Goal: Task Accomplishment & Management: Complete application form

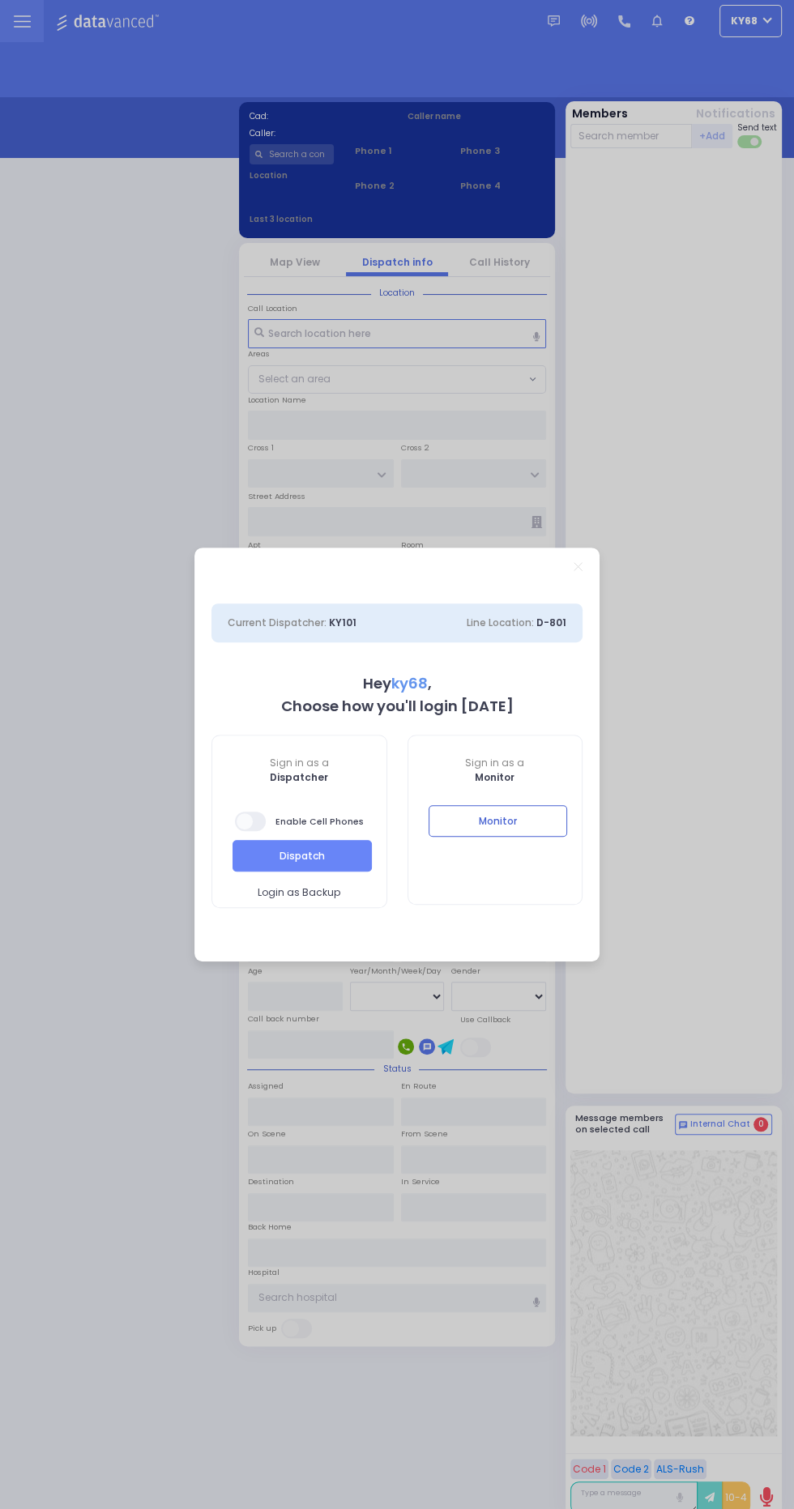
select select "12"
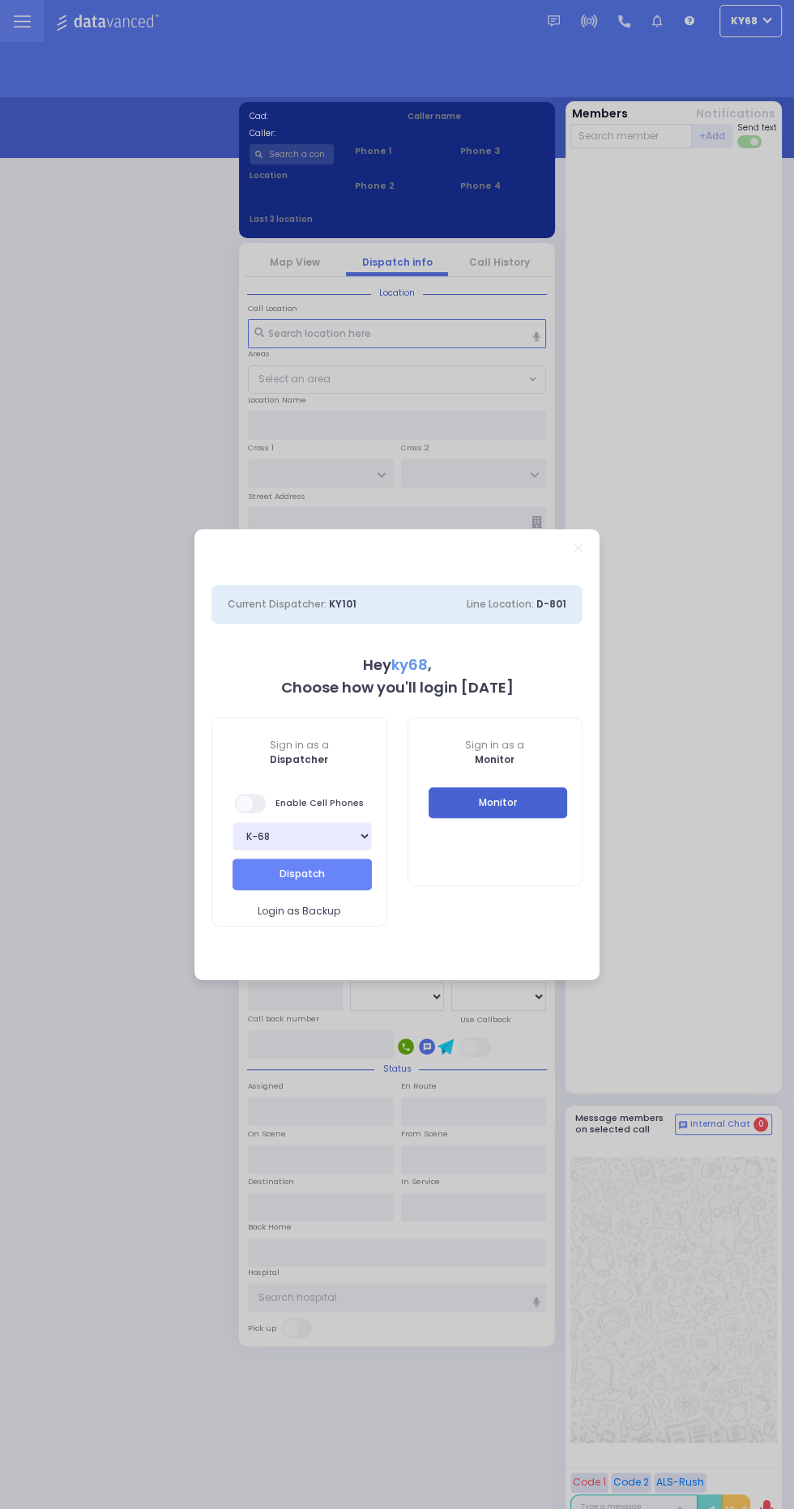
click at [563, 805] on button "Monitor" at bounding box center [497, 802] width 139 height 31
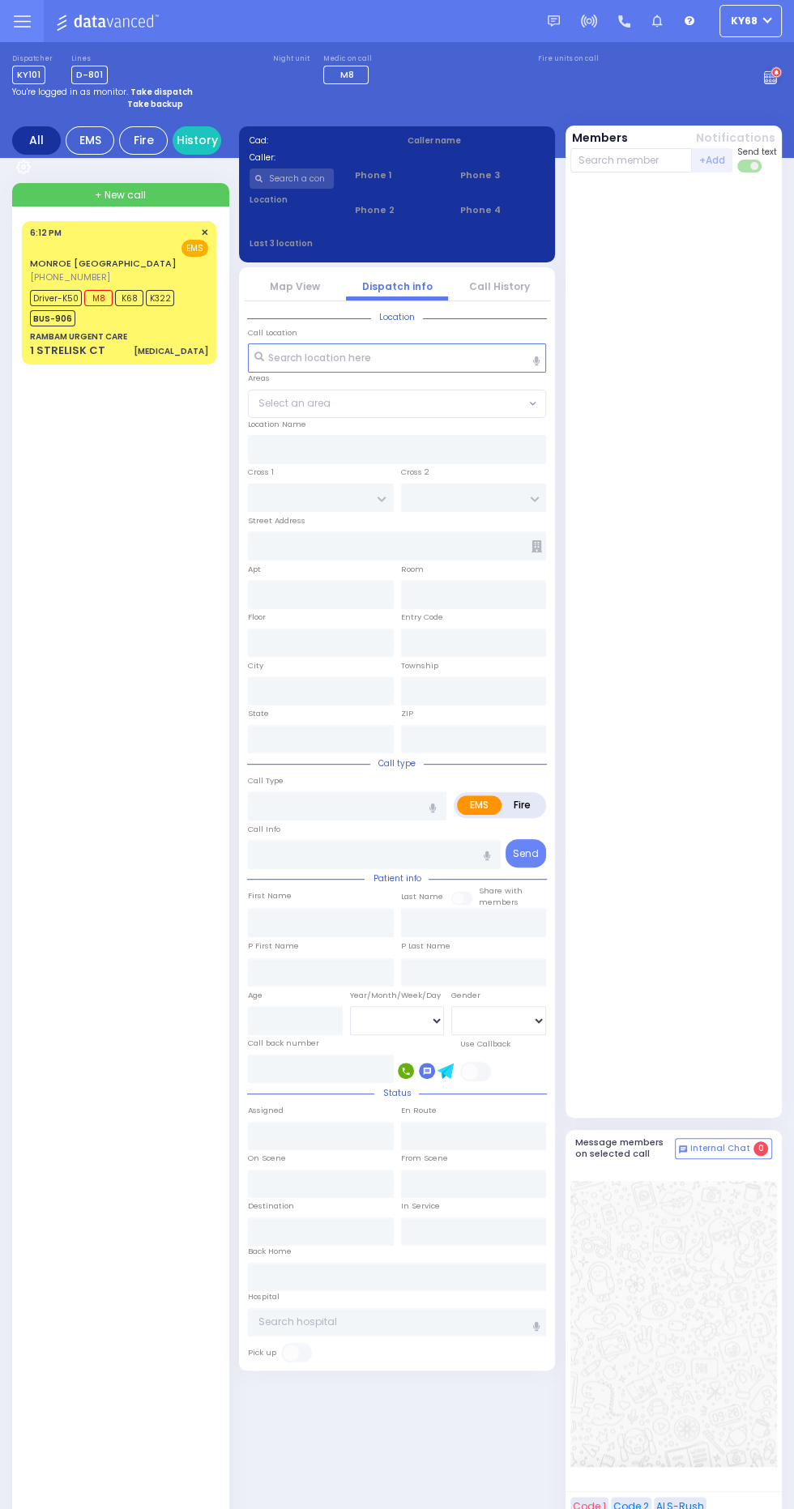
click at [27, 1190] on div "MONROE NY (845) 783-1234 6:12 PM ✕ Driver-K50" at bounding box center [122, 881] width 201 height 1321
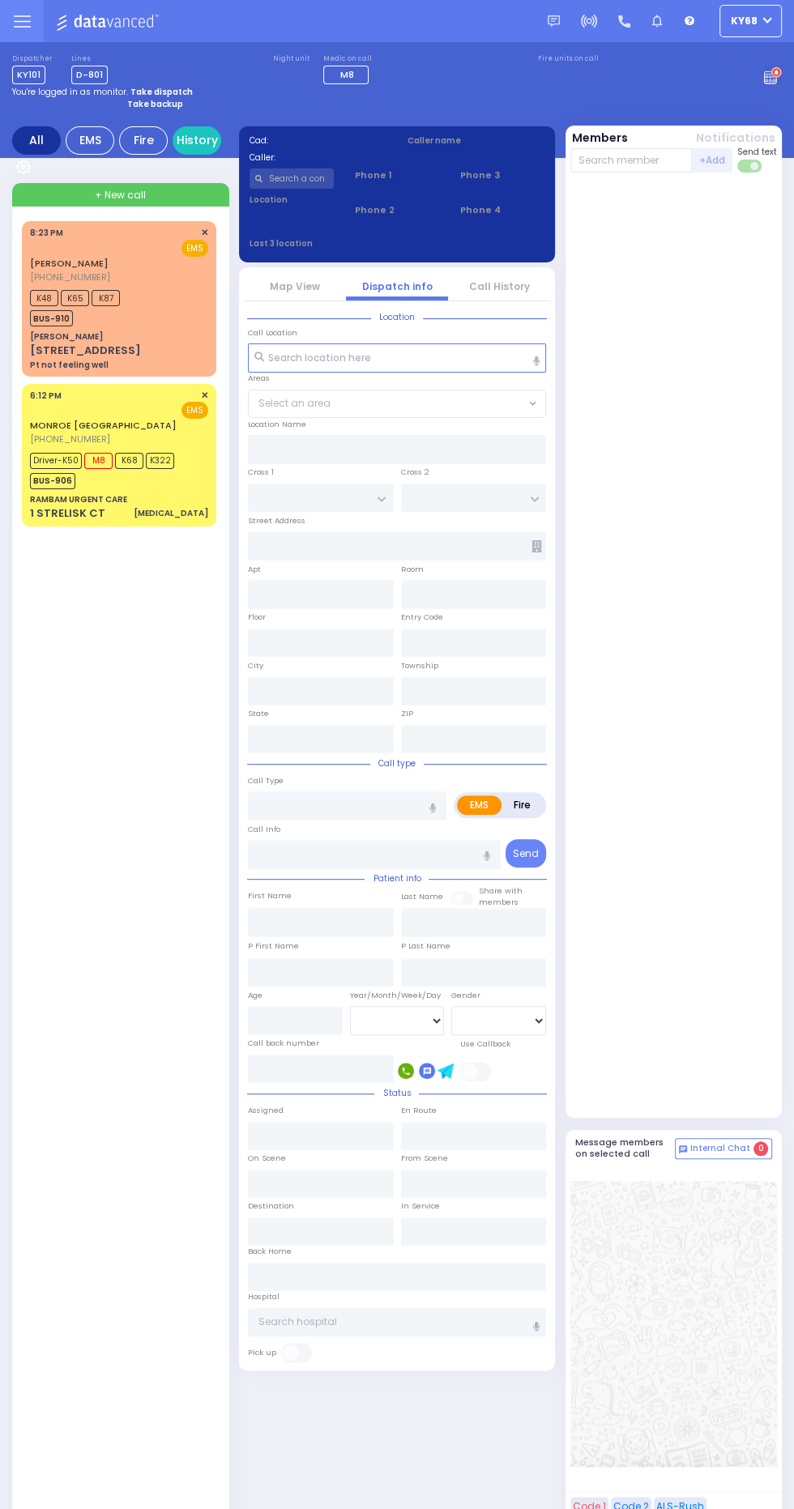
click at [26, 505] on div "MONROE NY (845) 783-1234 6:12 PM ✕ EMS Driver-K50 M8" at bounding box center [119, 455] width 188 height 138
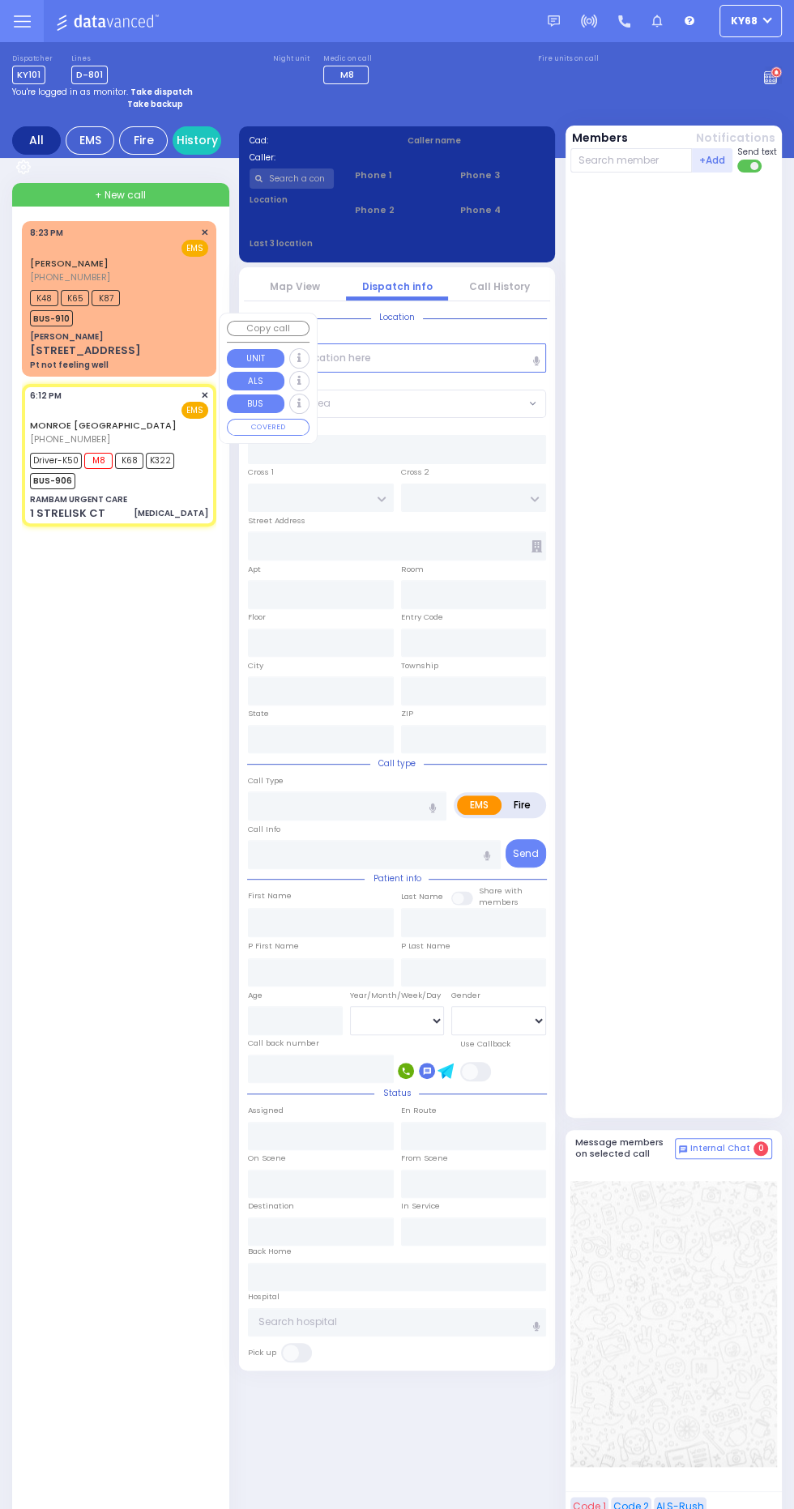
select select
type input "[MEDICAL_DATA]"
radio input "true"
type input "39 weeks pregnant"
type input "Chany"
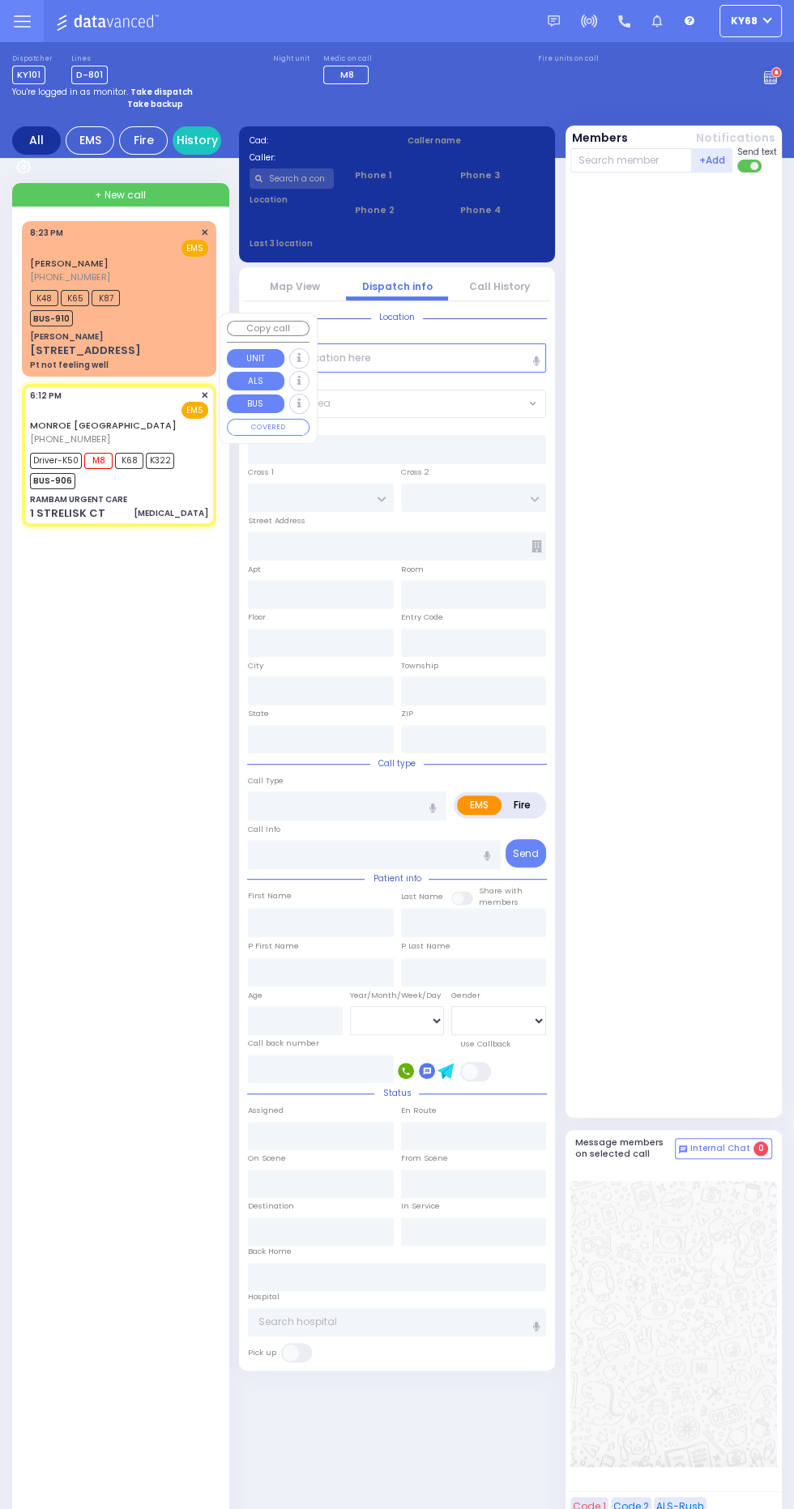
type input "Leibowitz"
type input "23"
select select "Year"
select select "[DEMOGRAPHIC_DATA]"
type input "18:12"
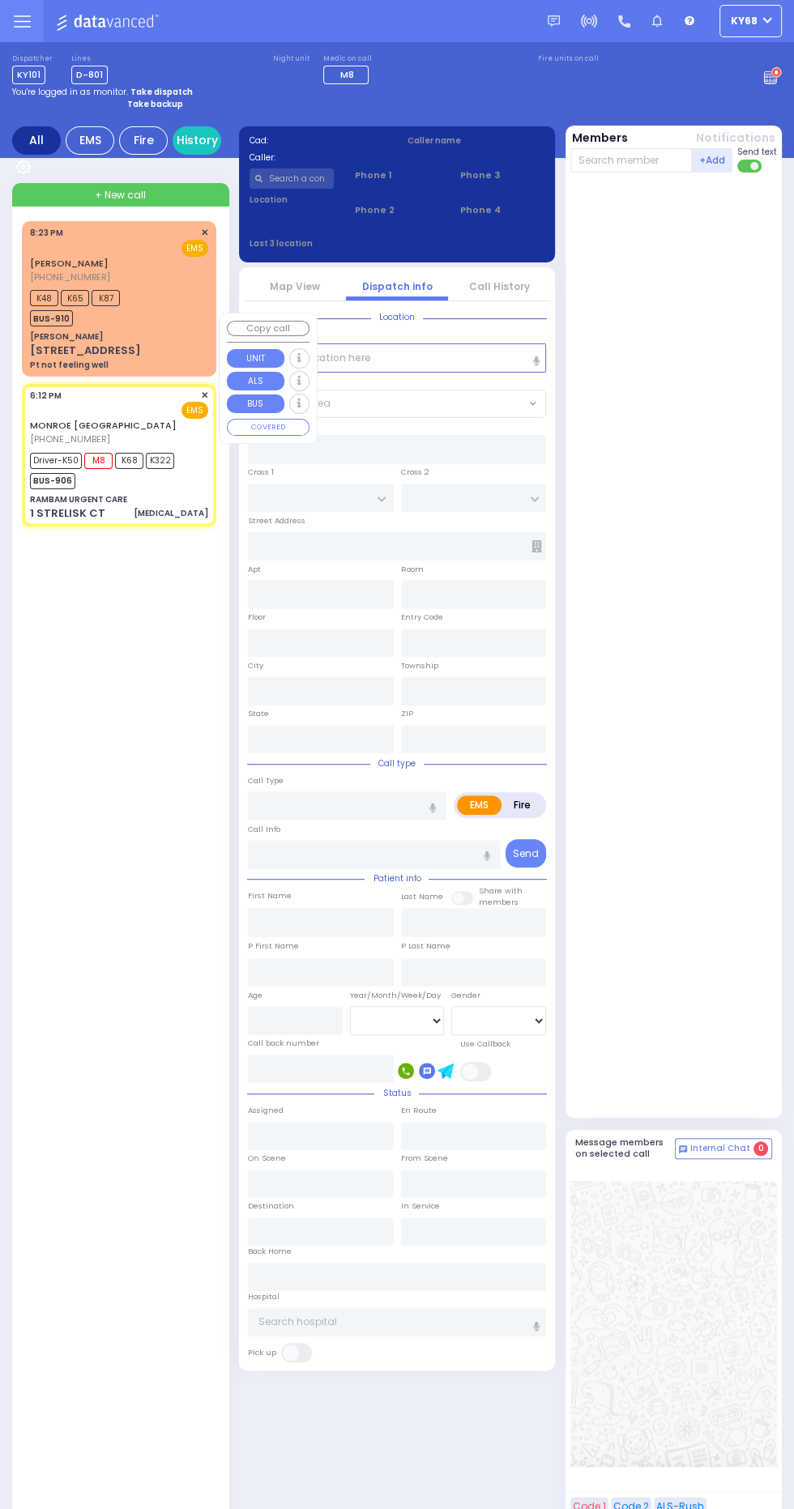
type input "18:14"
type input "18:16"
type input "19:00"
type input "19:40"
type input "20:20"
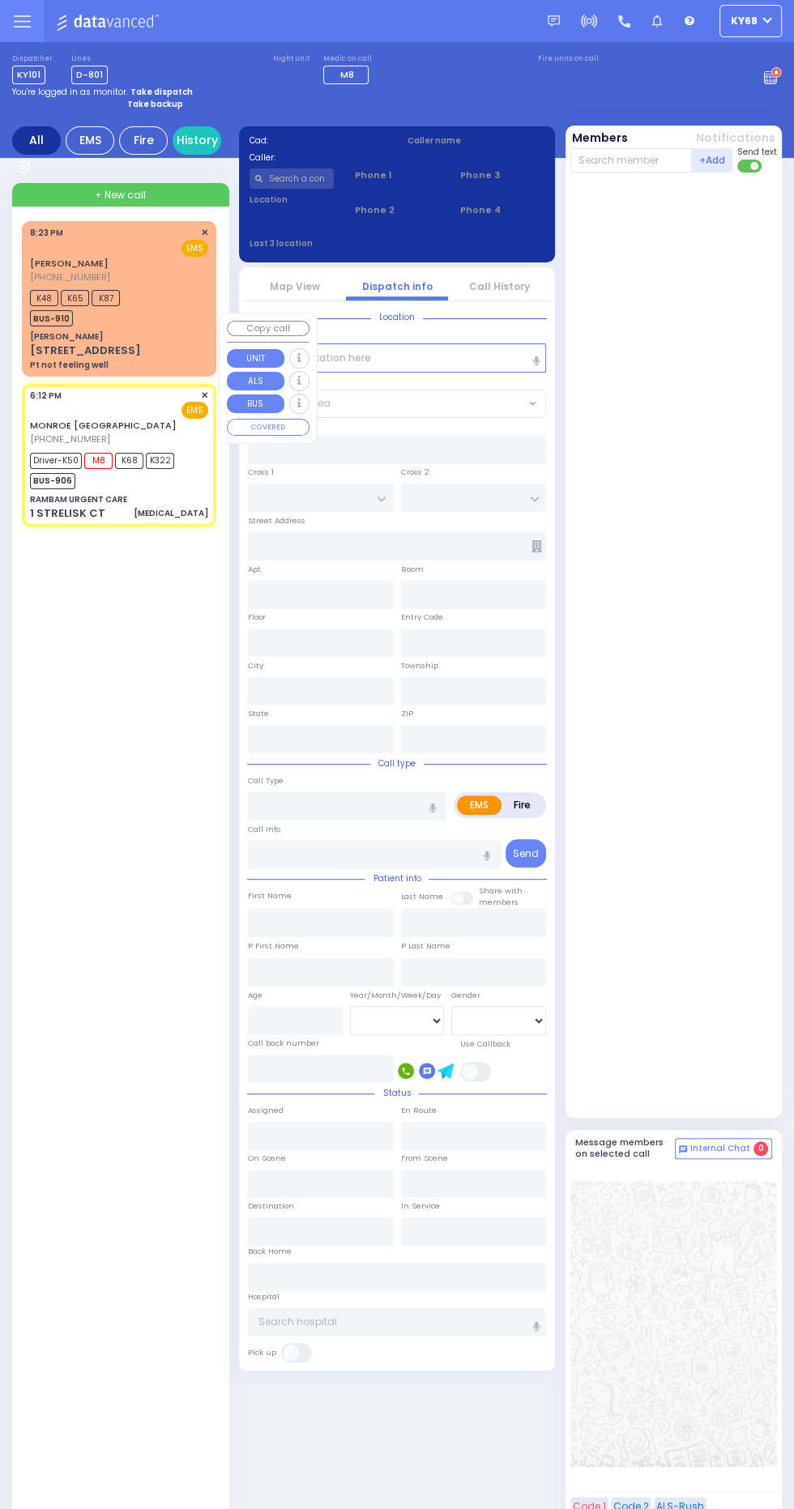
type input "Northern Westchester Hospital"
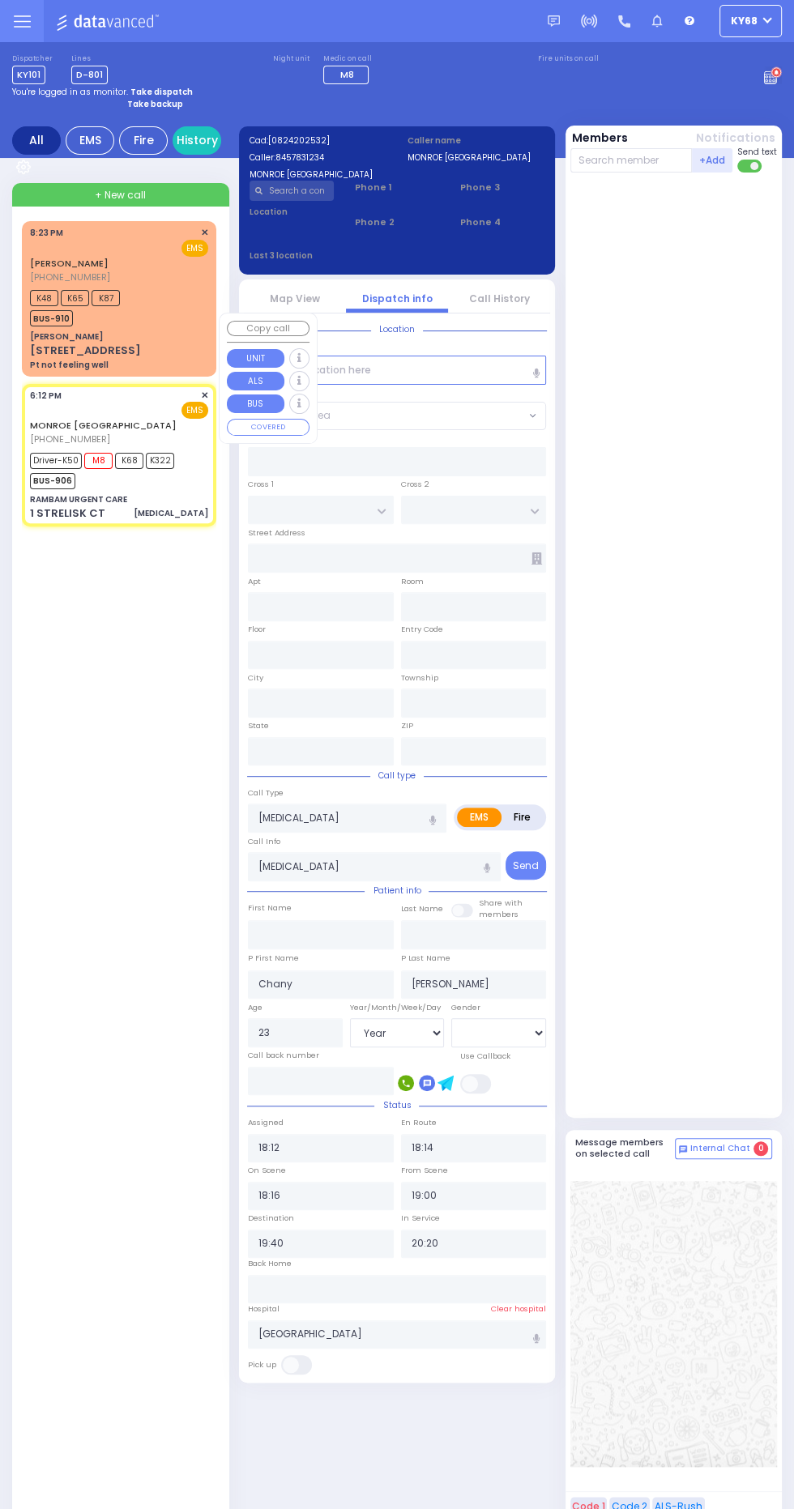
type input "RAMBAM URGENT CARE"
type input "FOREST RD"
type input "1 STRELISK CT"
type input "Kiryas Joel"
type input "New York"
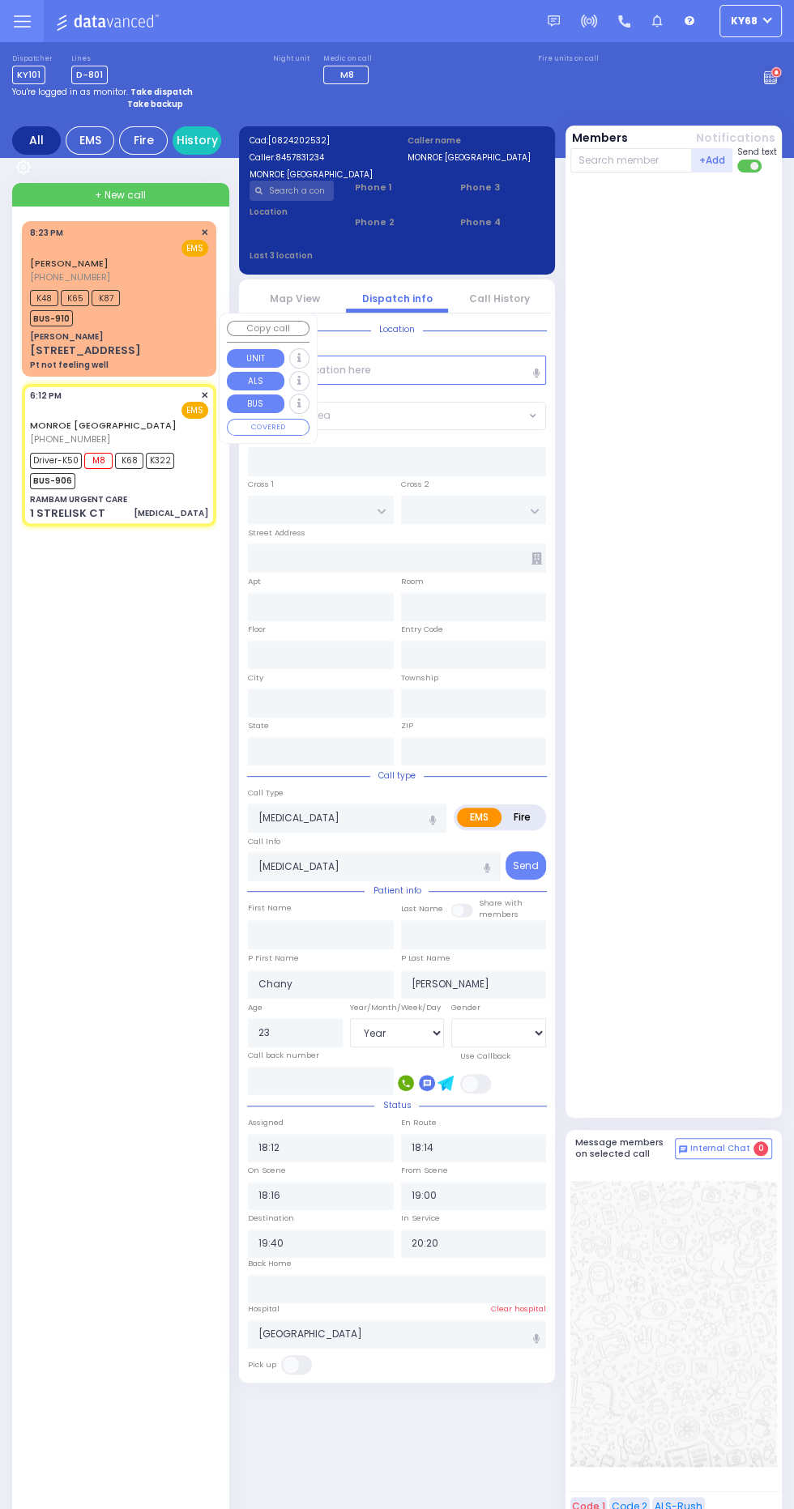
type input "10950"
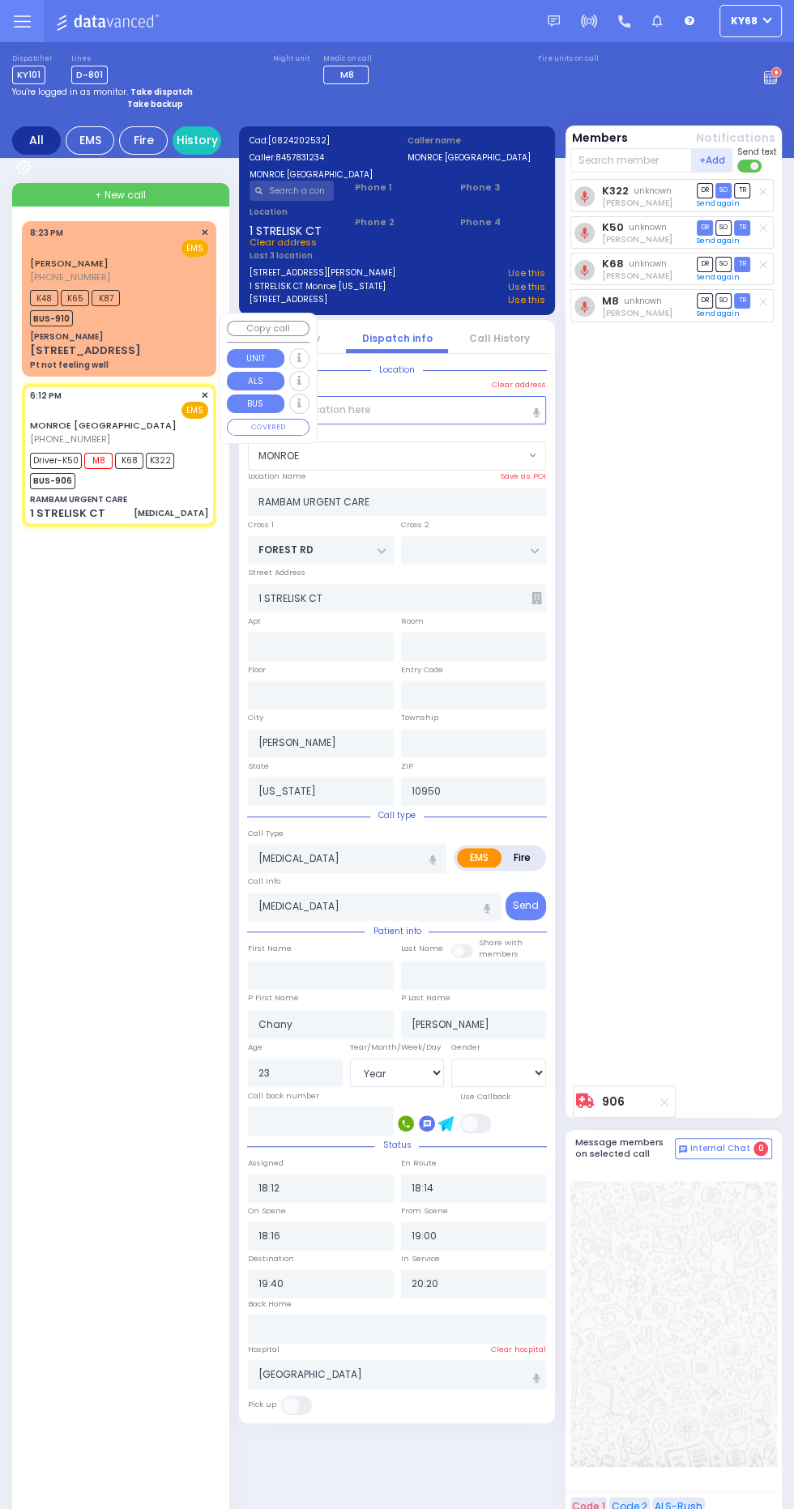
select select "MONROE"
click at [759, 1341] on div at bounding box center [675, 1256] width 201 height 170
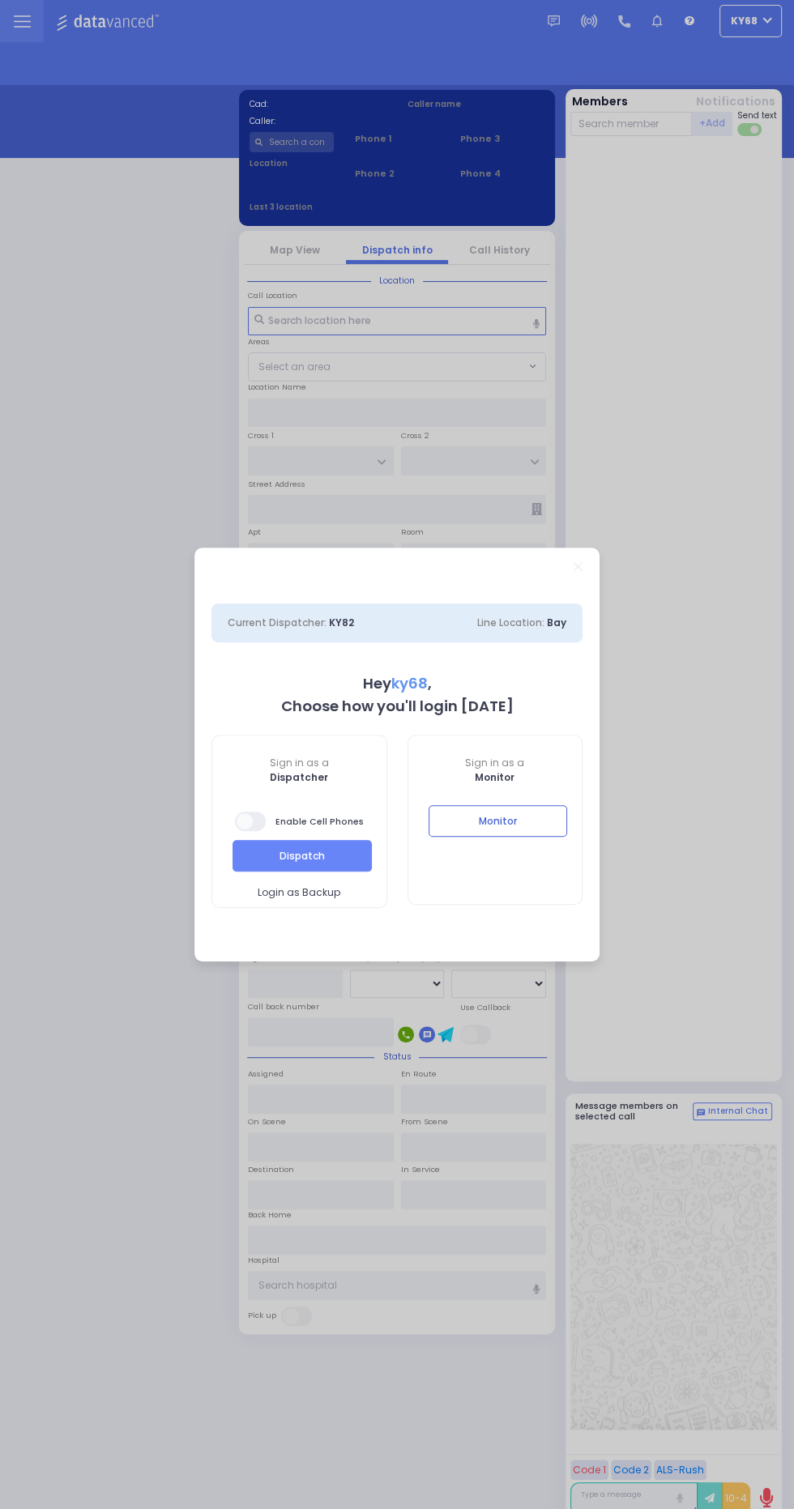
select select "12"
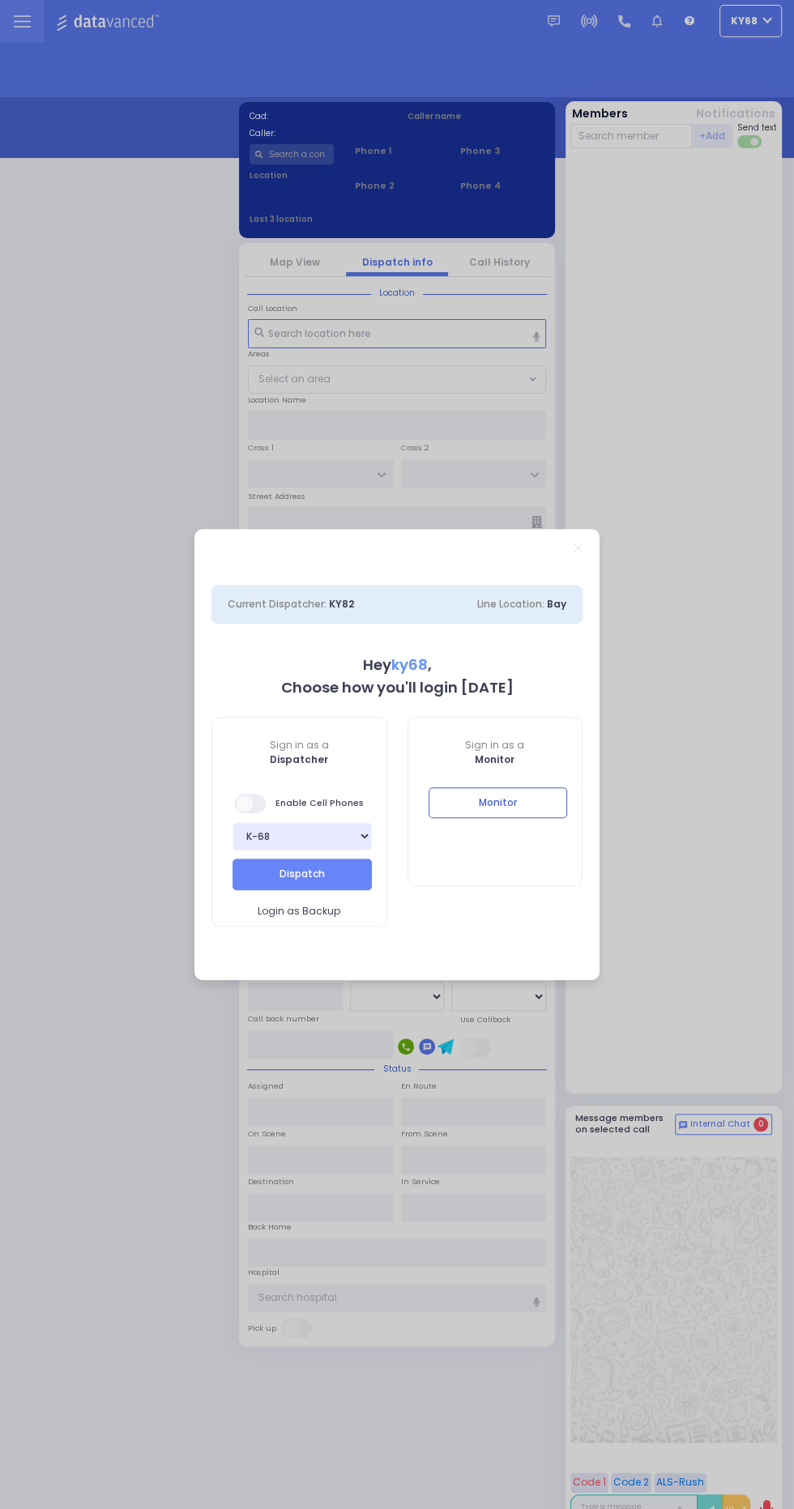
click at [577, 823] on div "Monitor" at bounding box center [495, 814] width 174 height 55
click at [528, 803] on button "Monitor" at bounding box center [497, 802] width 139 height 31
